Goal: Task Accomplishment & Management: Manage account settings

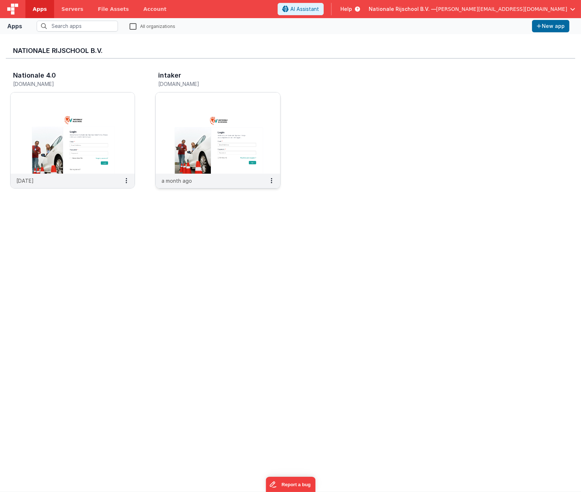
click at [239, 107] on img at bounding box center [218, 133] width 124 height 81
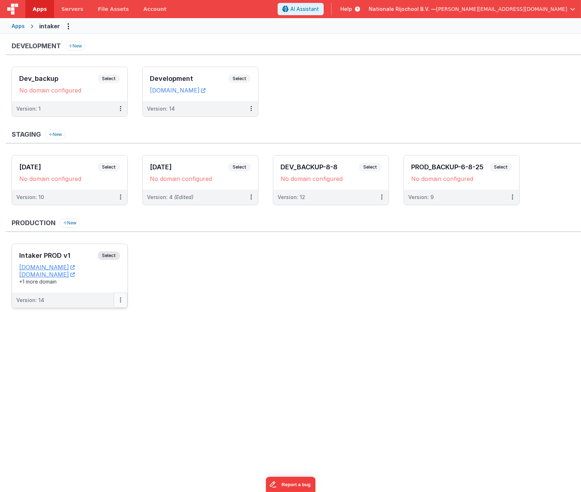
click at [119, 300] on button at bounding box center [121, 300] width 14 height 15
click at [102, 320] on link "Edit" at bounding box center [96, 316] width 64 height 13
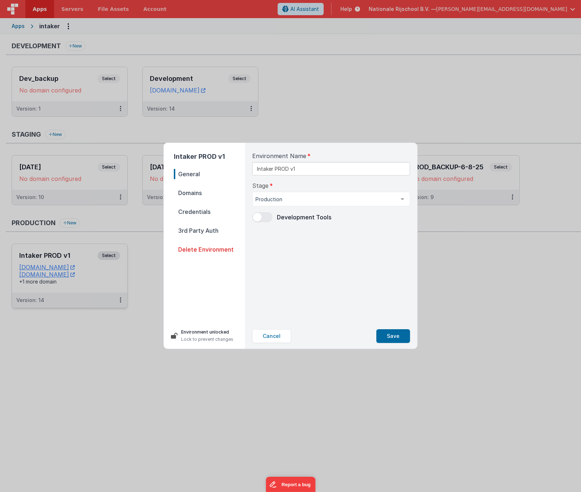
click at [208, 192] on span "Domains" at bounding box center [209, 193] width 71 height 10
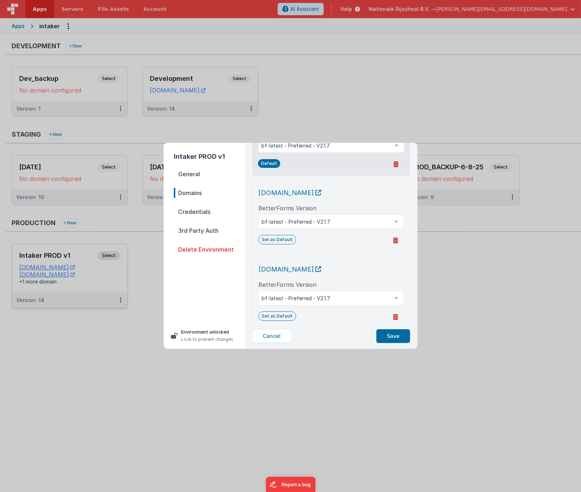
scroll to position [78, 0]
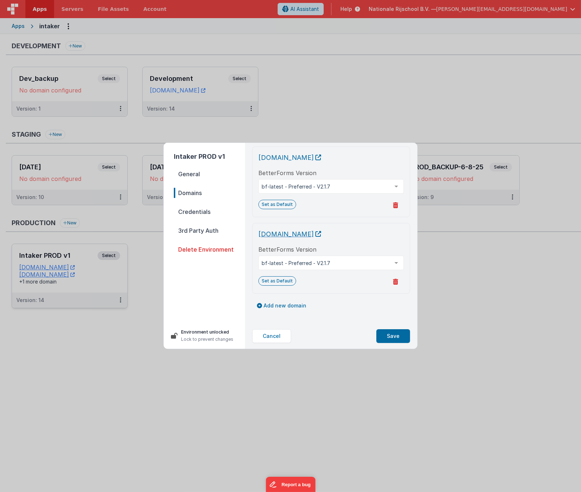
click at [321, 232] on span "[DOMAIN_NAME]" at bounding box center [289, 234] width 63 height 8
click at [206, 210] on span "Credentials" at bounding box center [209, 212] width 71 height 10
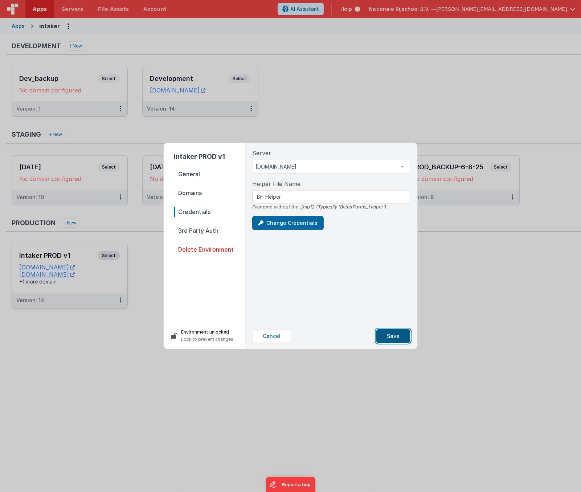
click at [394, 338] on button "Save" at bounding box center [393, 337] width 34 height 14
